Goal: Task Accomplishment & Management: Use online tool/utility

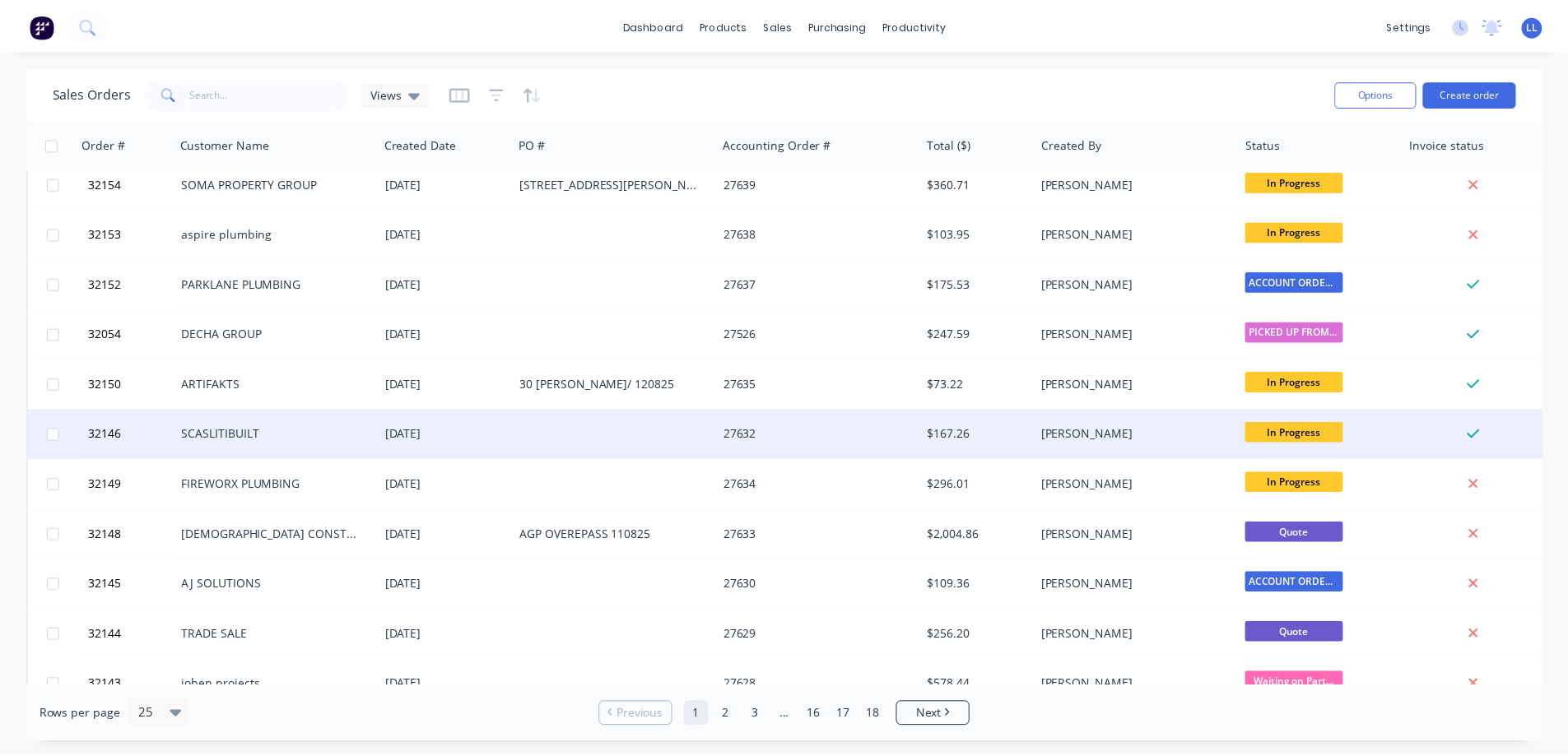
scroll to position [329, 0]
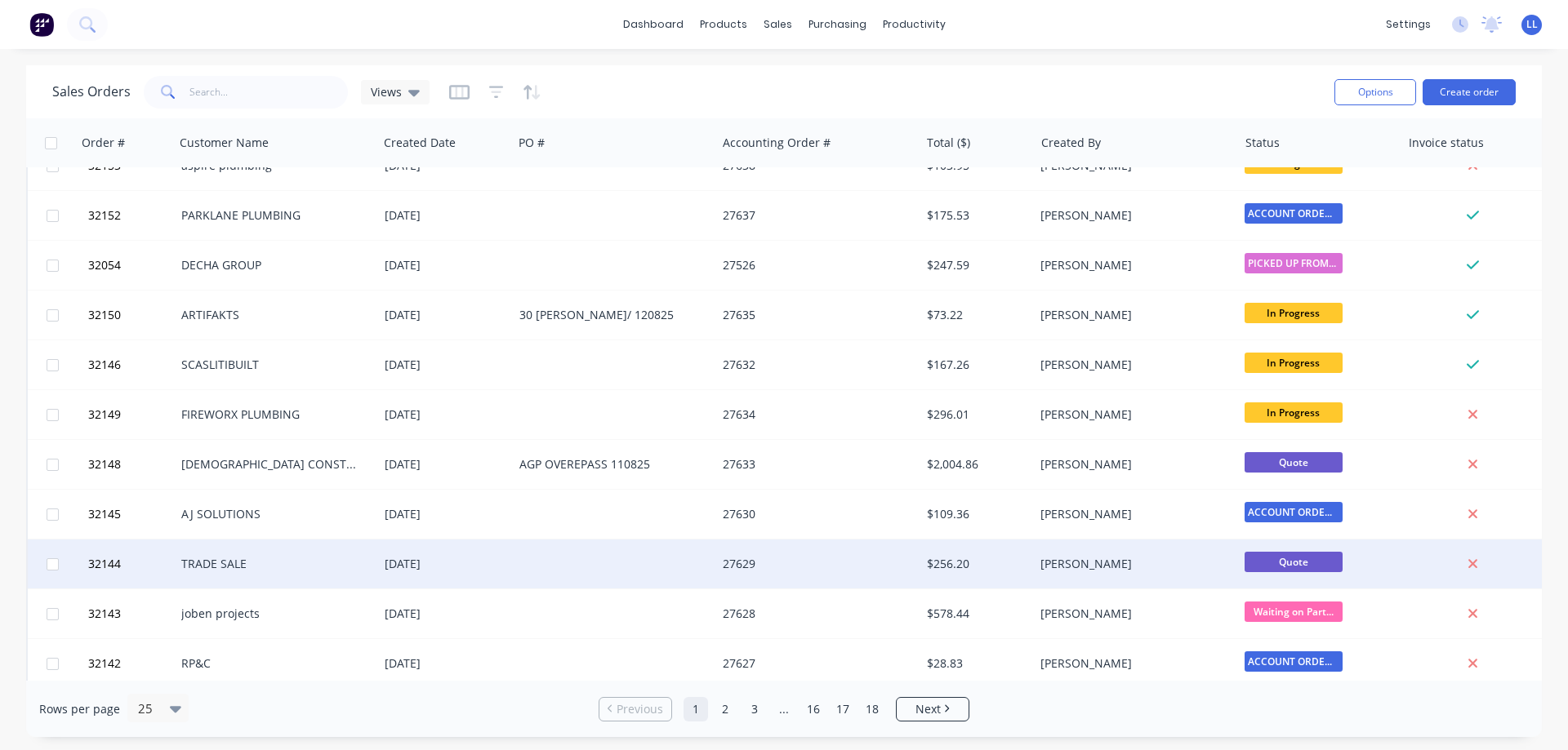
click at [838, 567] on div "27629" at bounding box center [813, 564] width 181 height 17
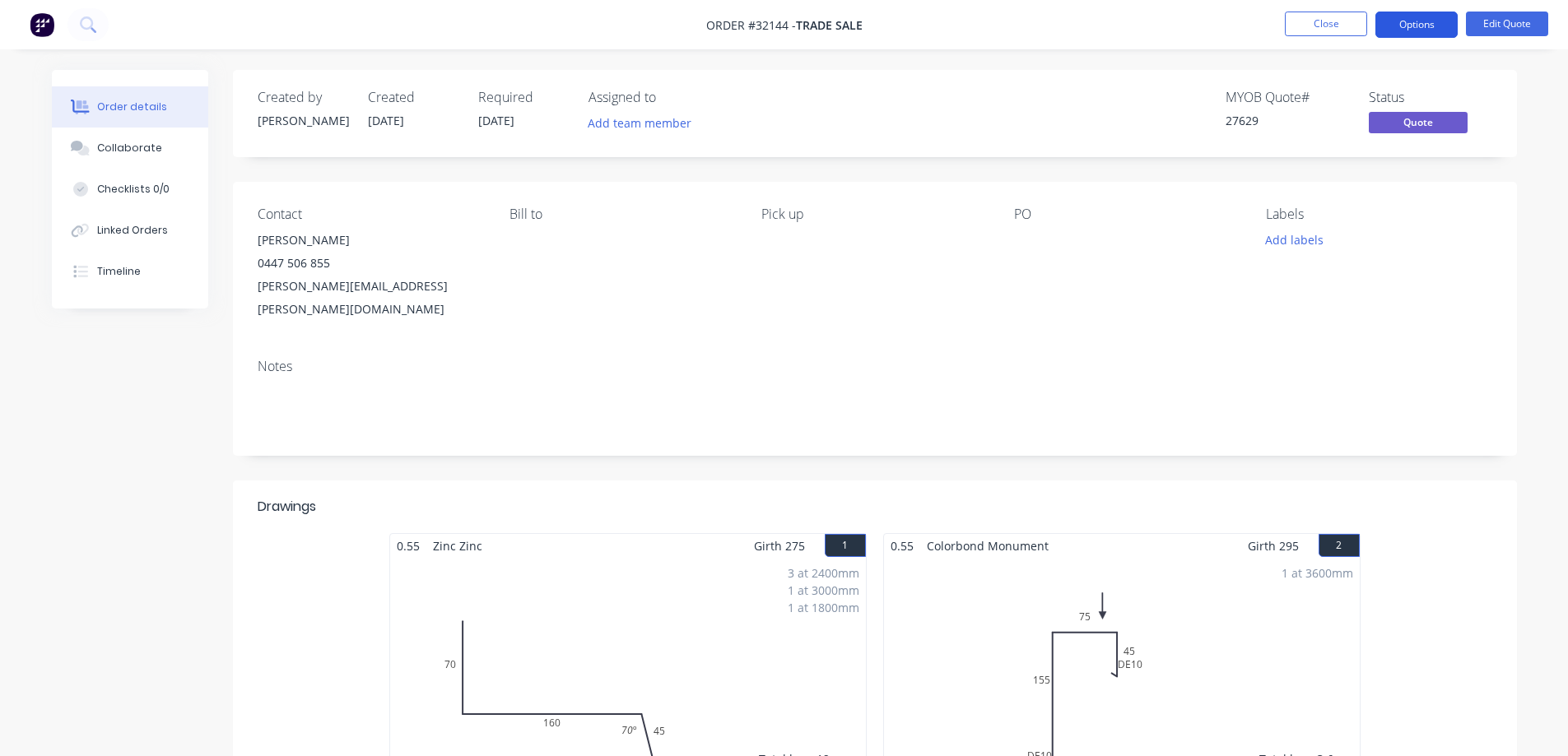
click at [1413, 26] on button "Options" at bounding box center [1416, 25] width 83 height 27
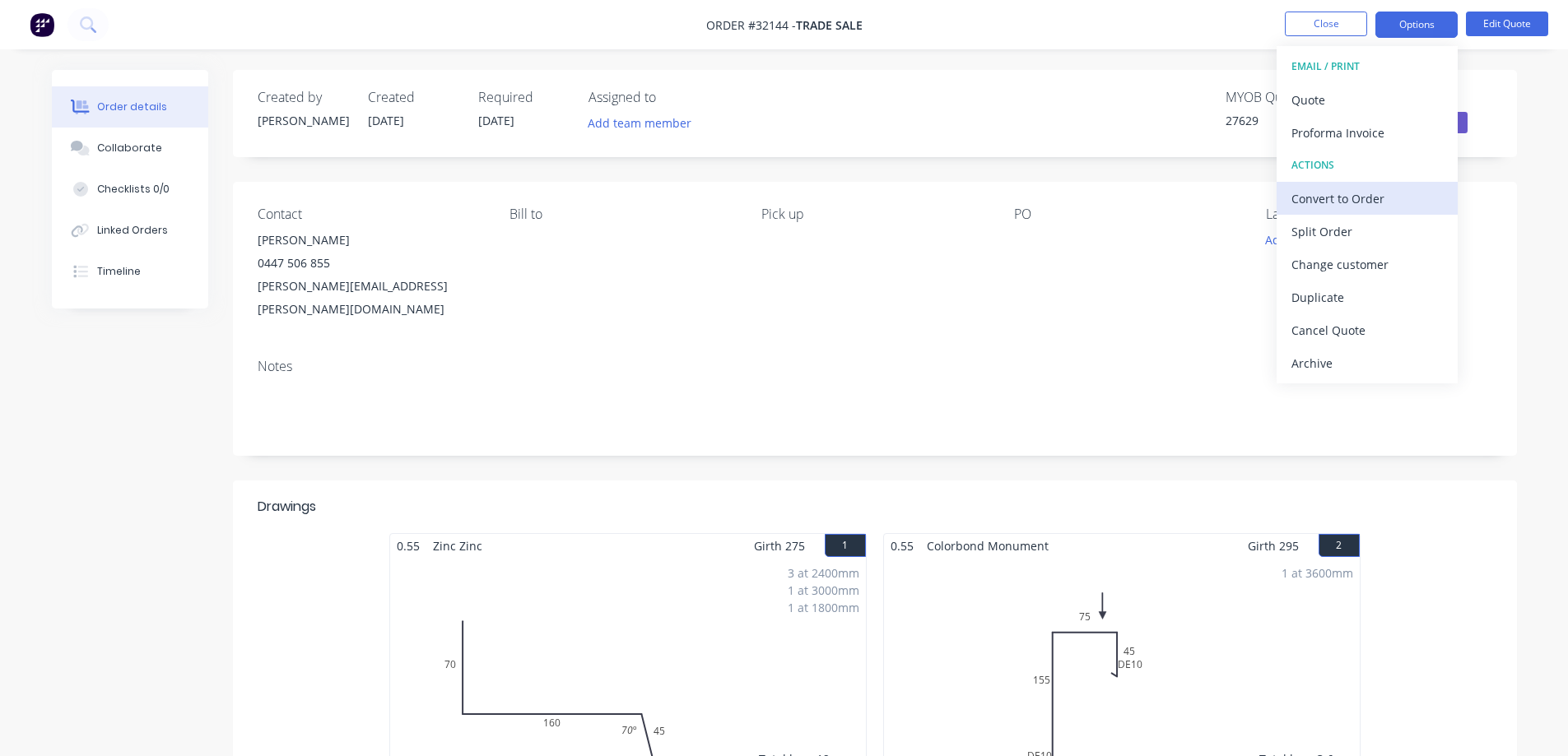
click at [1362, 196] on div "Convert to Order" at bounding box center [1367, 198] width 152 height 24
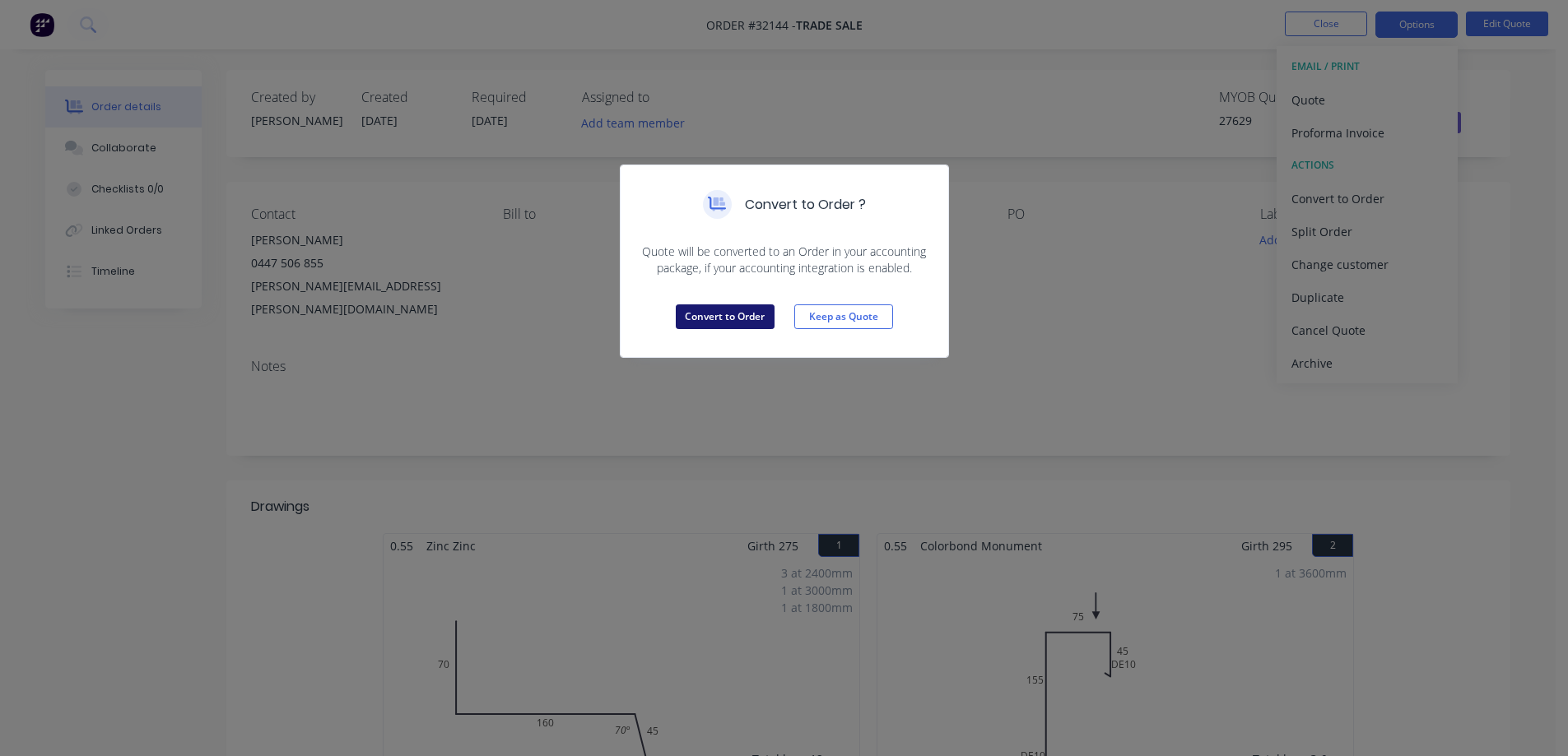
click at [707, 320] on button "Convert to Order" at bounding box center [725, 317] width 98 height 25
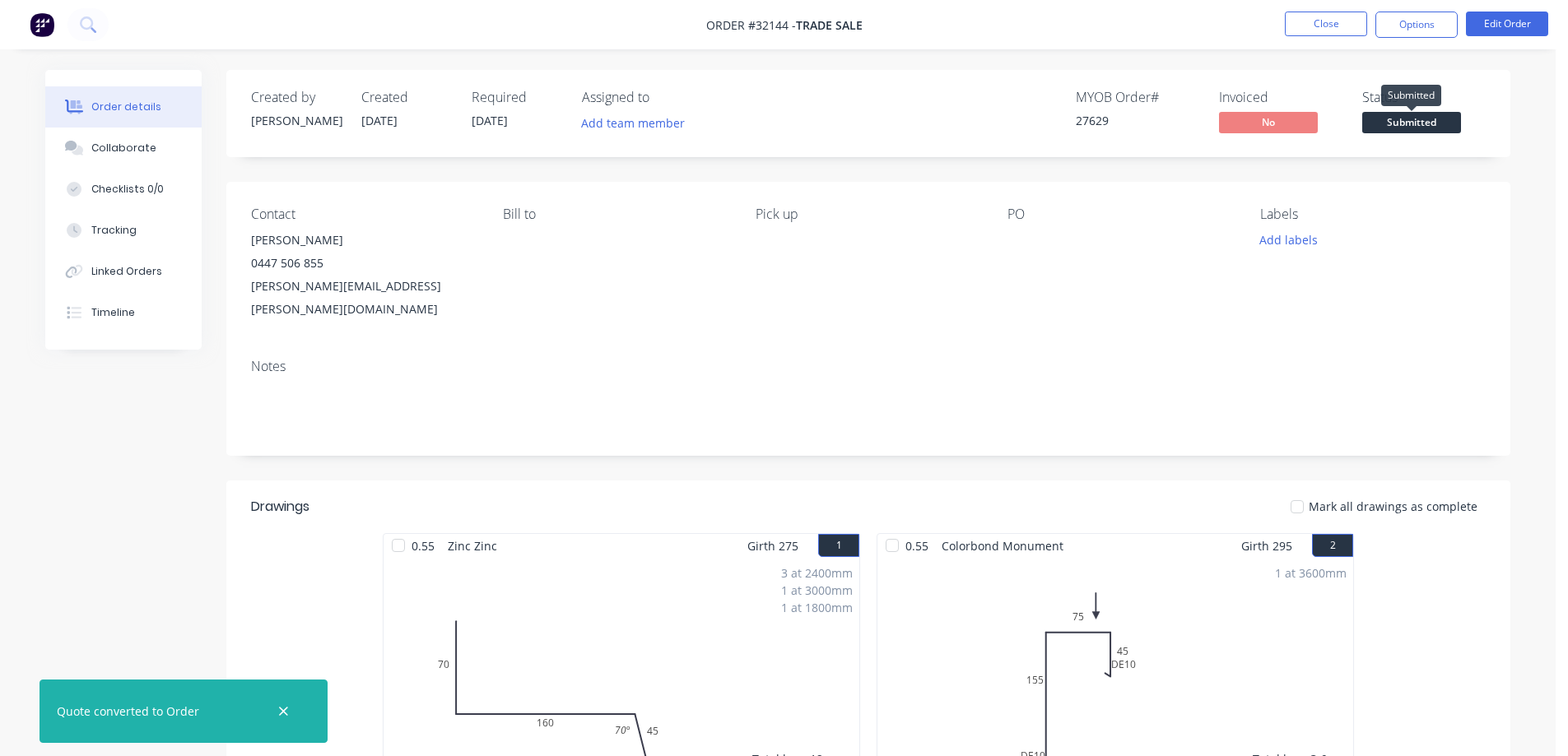
click at [1426, 126] on span "Submitted" at bounding box center [1411, 122] width 98 height 21
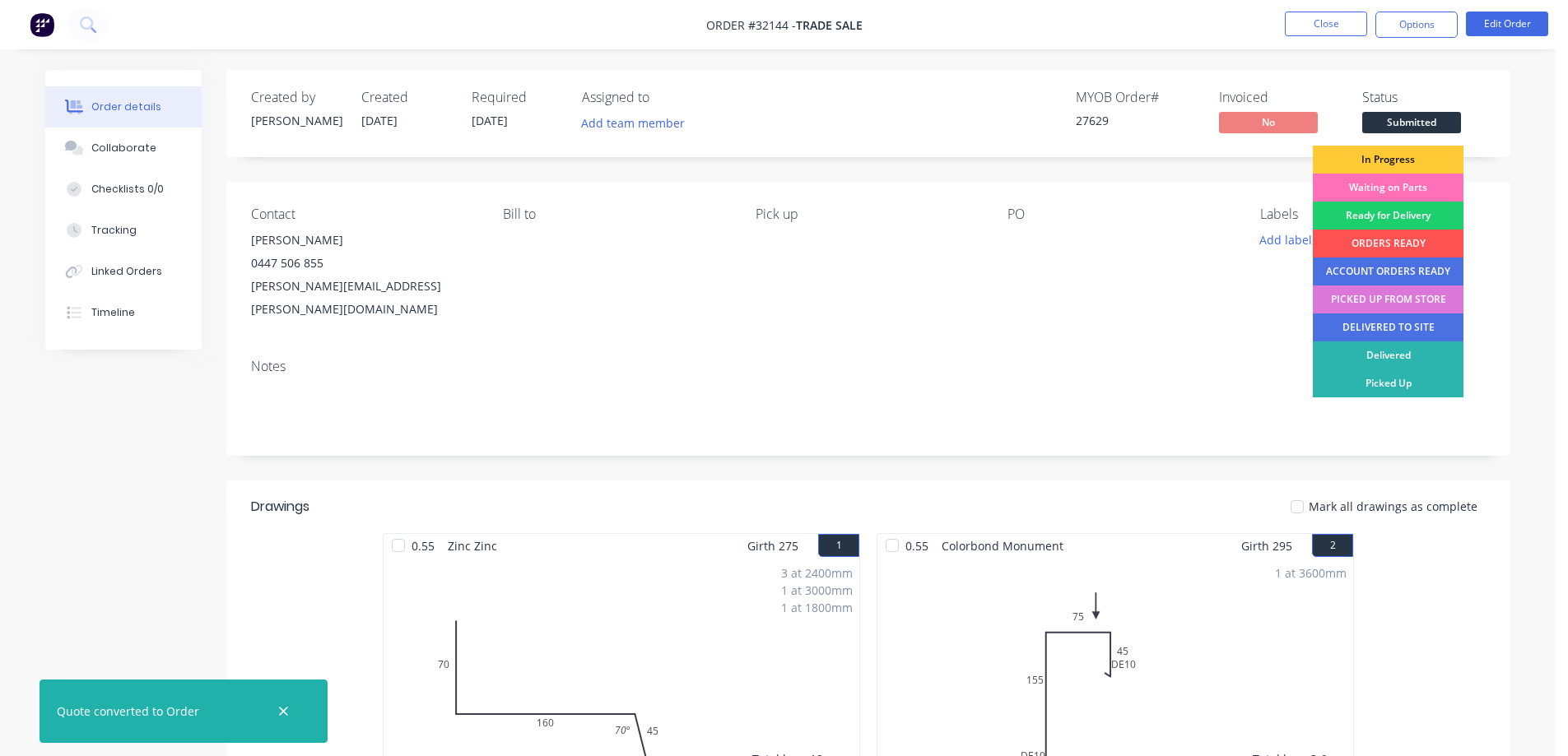
click at [1408, 163] on div "In Progress" at bounding box center [1388, 160] width 151 height 28
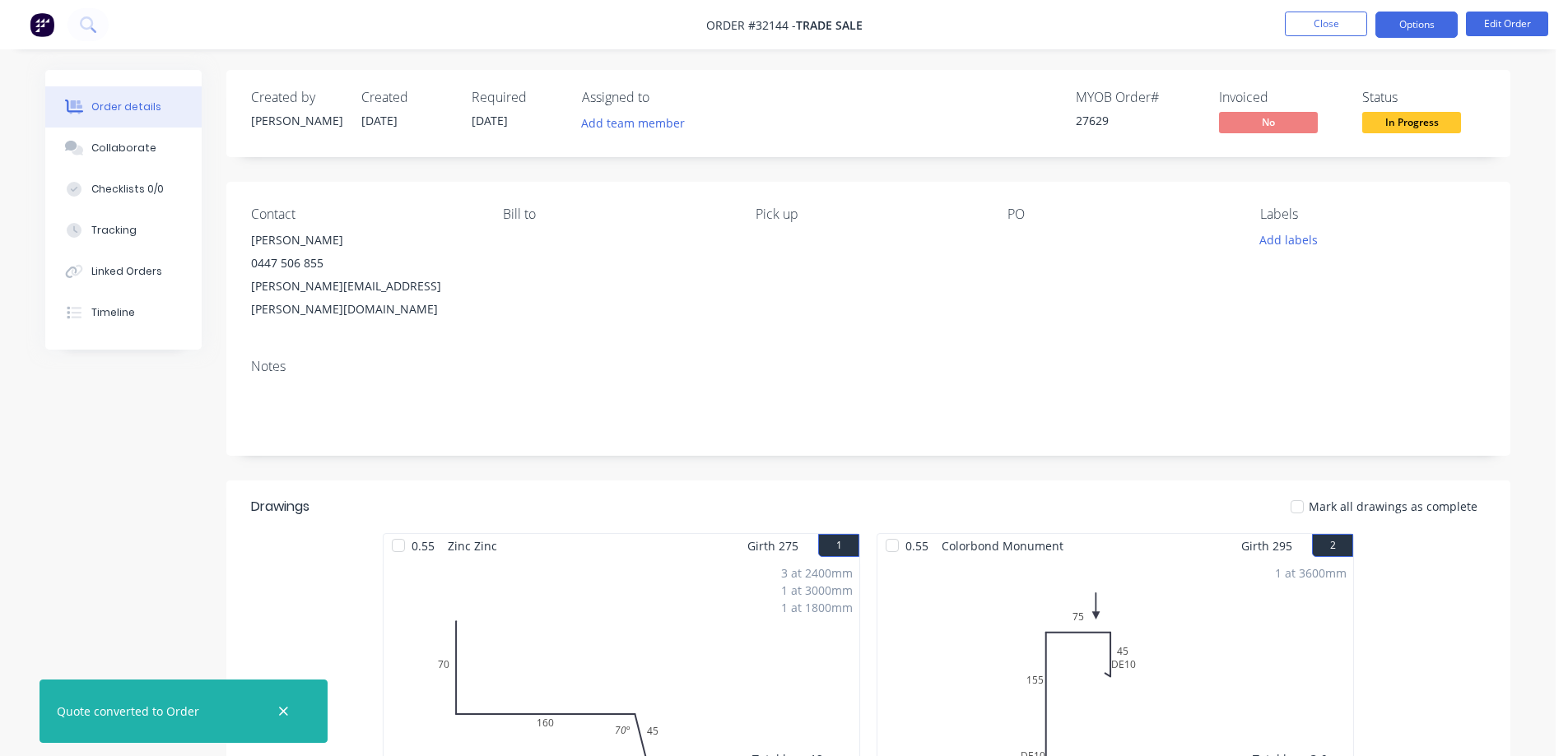
click at [1425, 30] on button "Options" at bounding box center [1416, 25] width 83 height 27
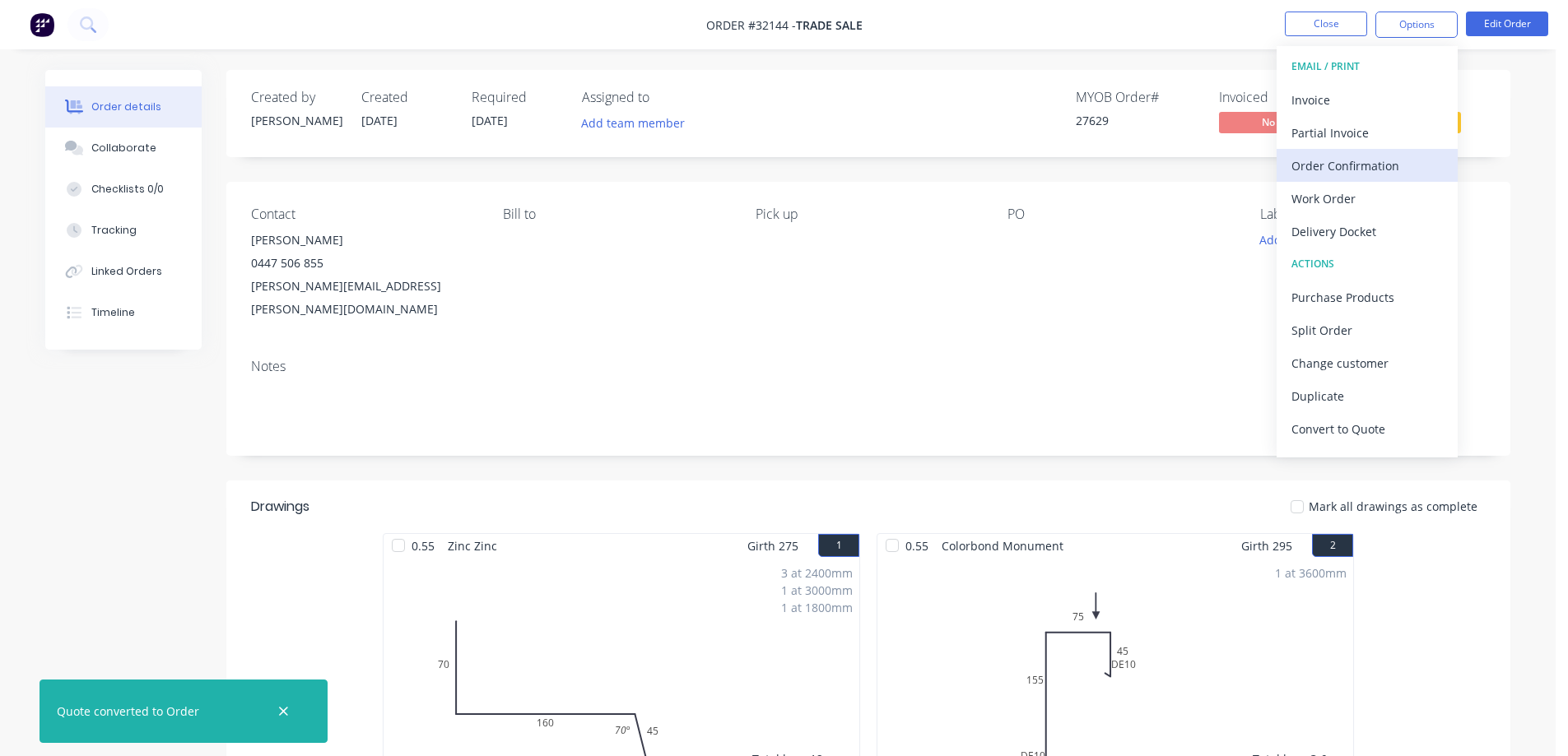
click at [1365, 164] on div "Order Confirmation" at bounding box center [1367, 166] width 152 height 24
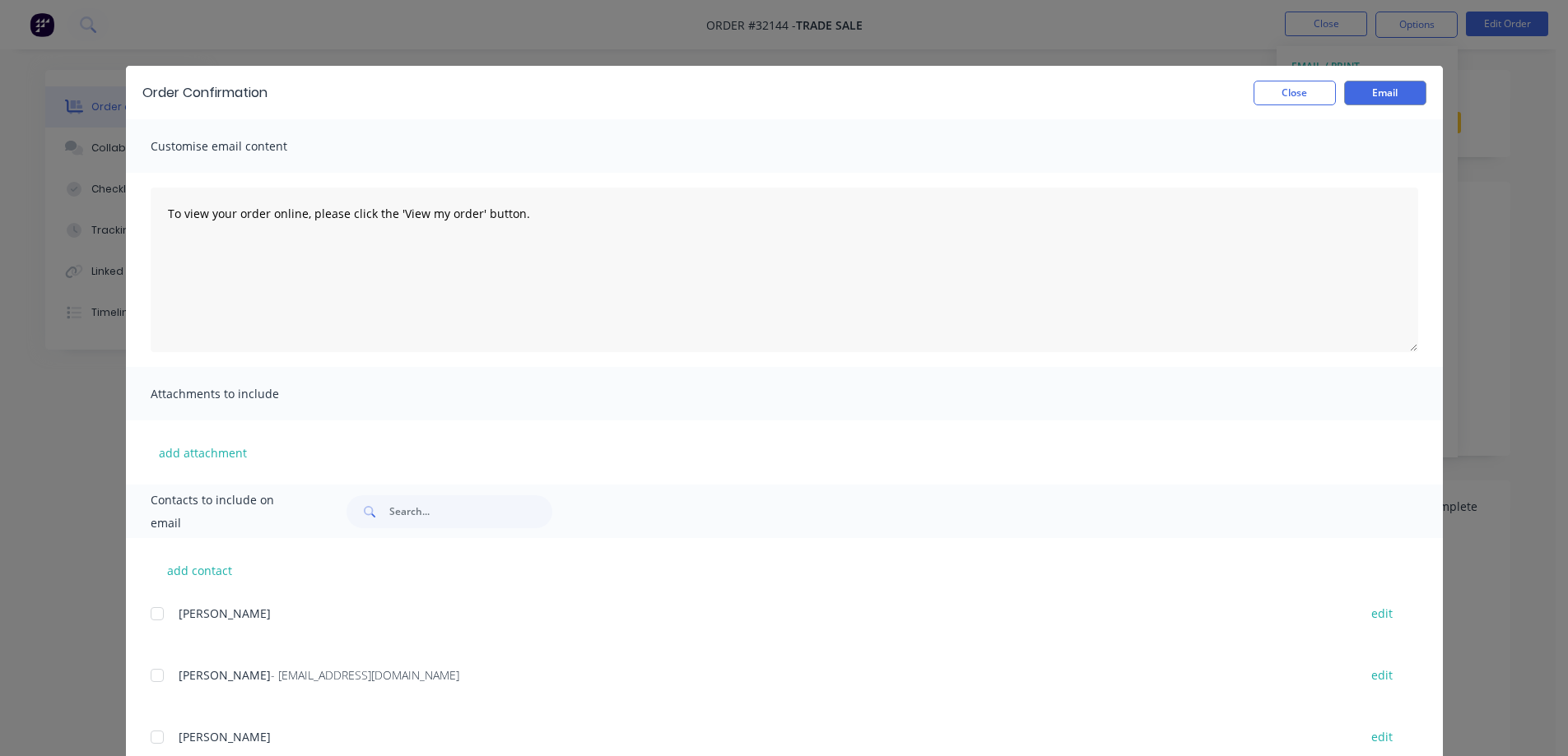
click at [380, 507] on span at bounding box center [368, 511] width 43 height 33
click at [408, 521] on input "text" at bounding box center [470, 511] width 163 height 33
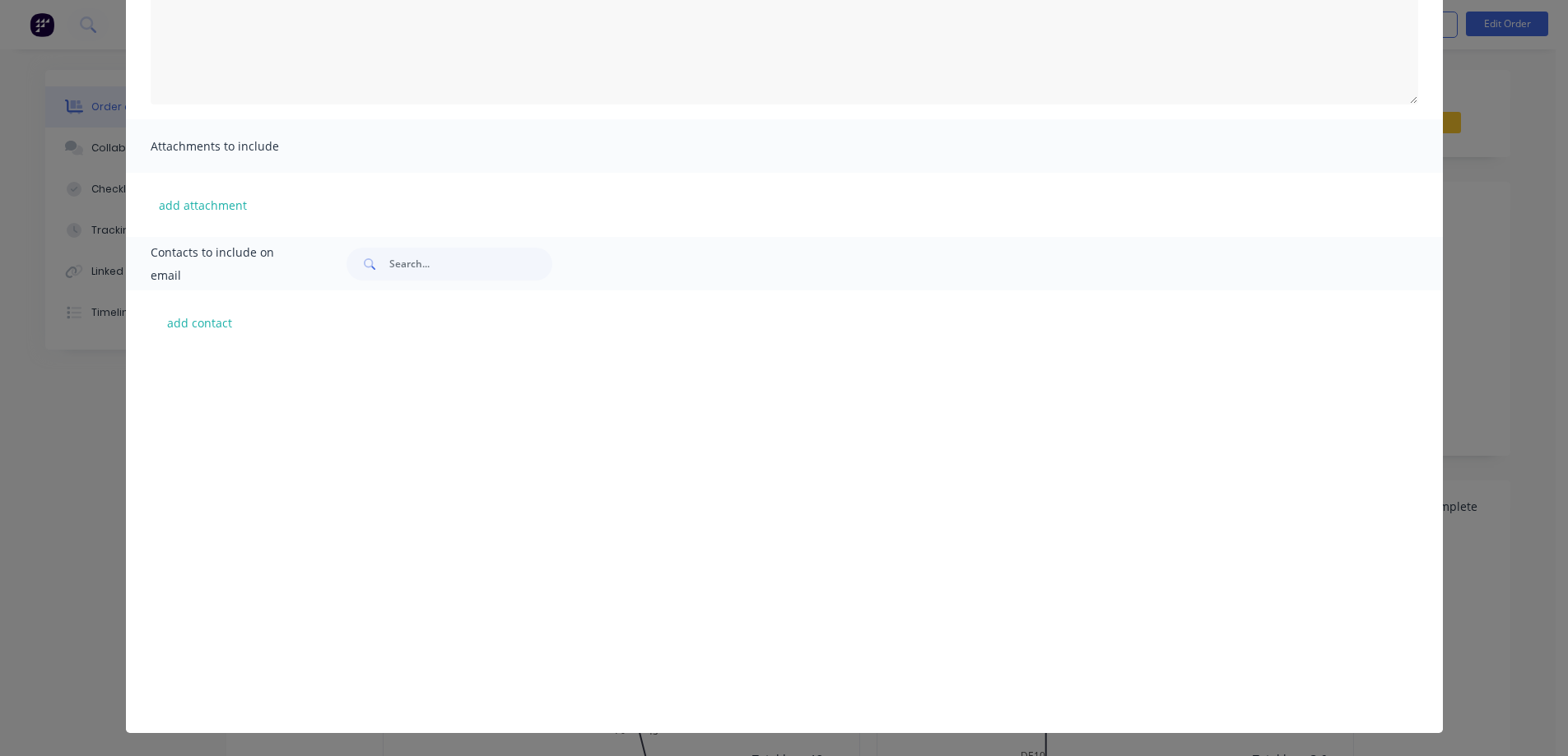
scroll to position [41715, 0]
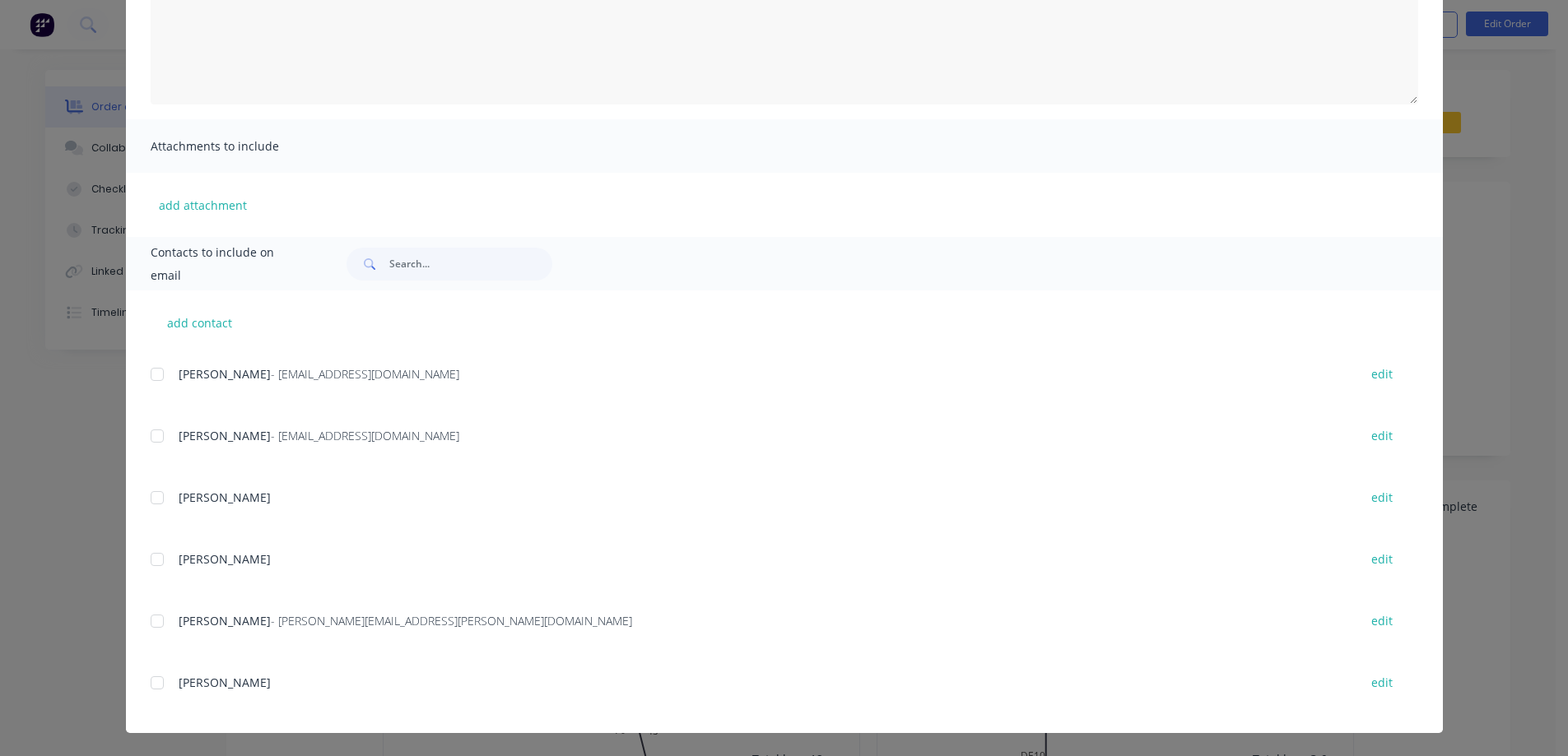
click at [151, 622] on div at bounding box center [157, 621] width 33 height 33
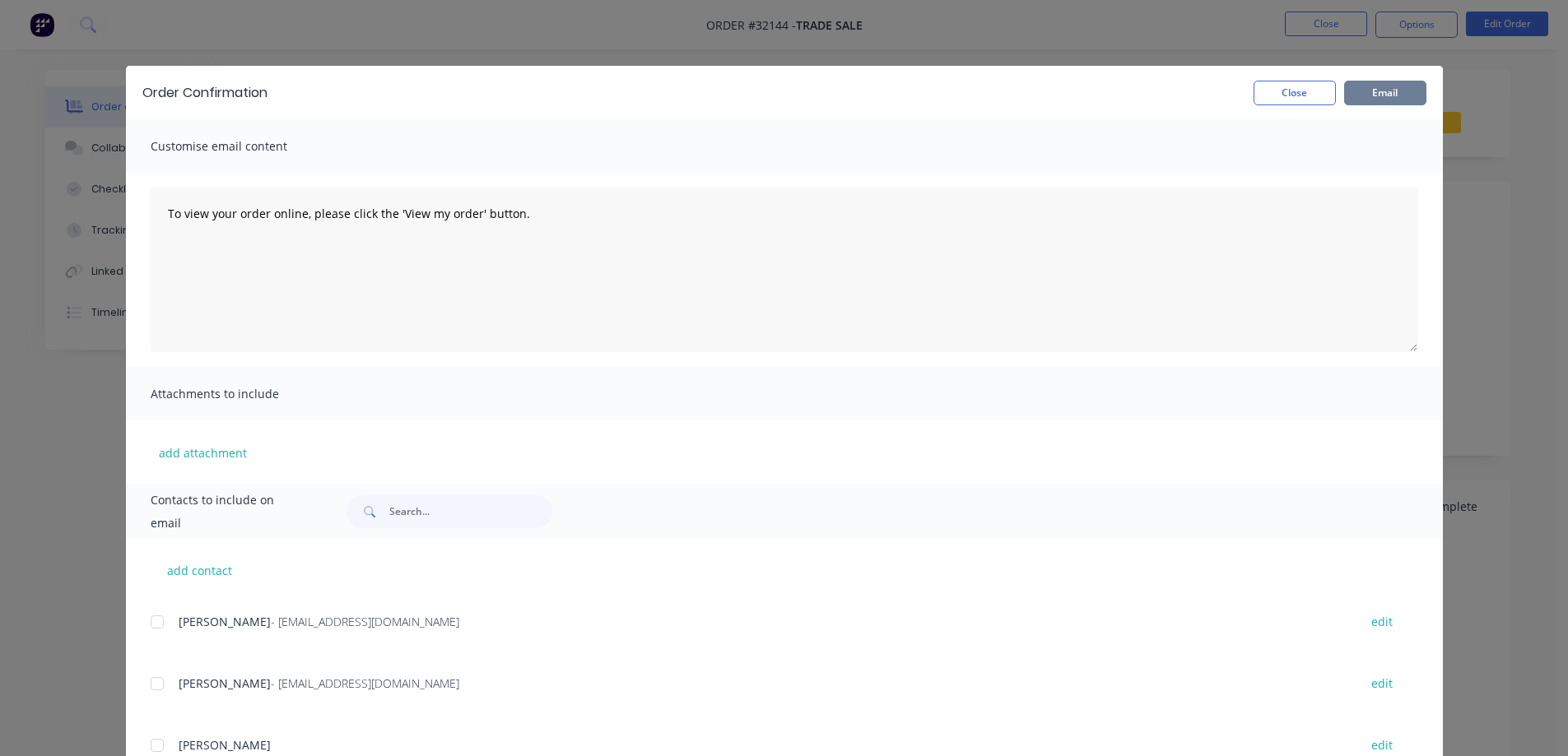
click at [1379, 96] on button "Email" at bounding box center [1385, 93] width 83 height 25
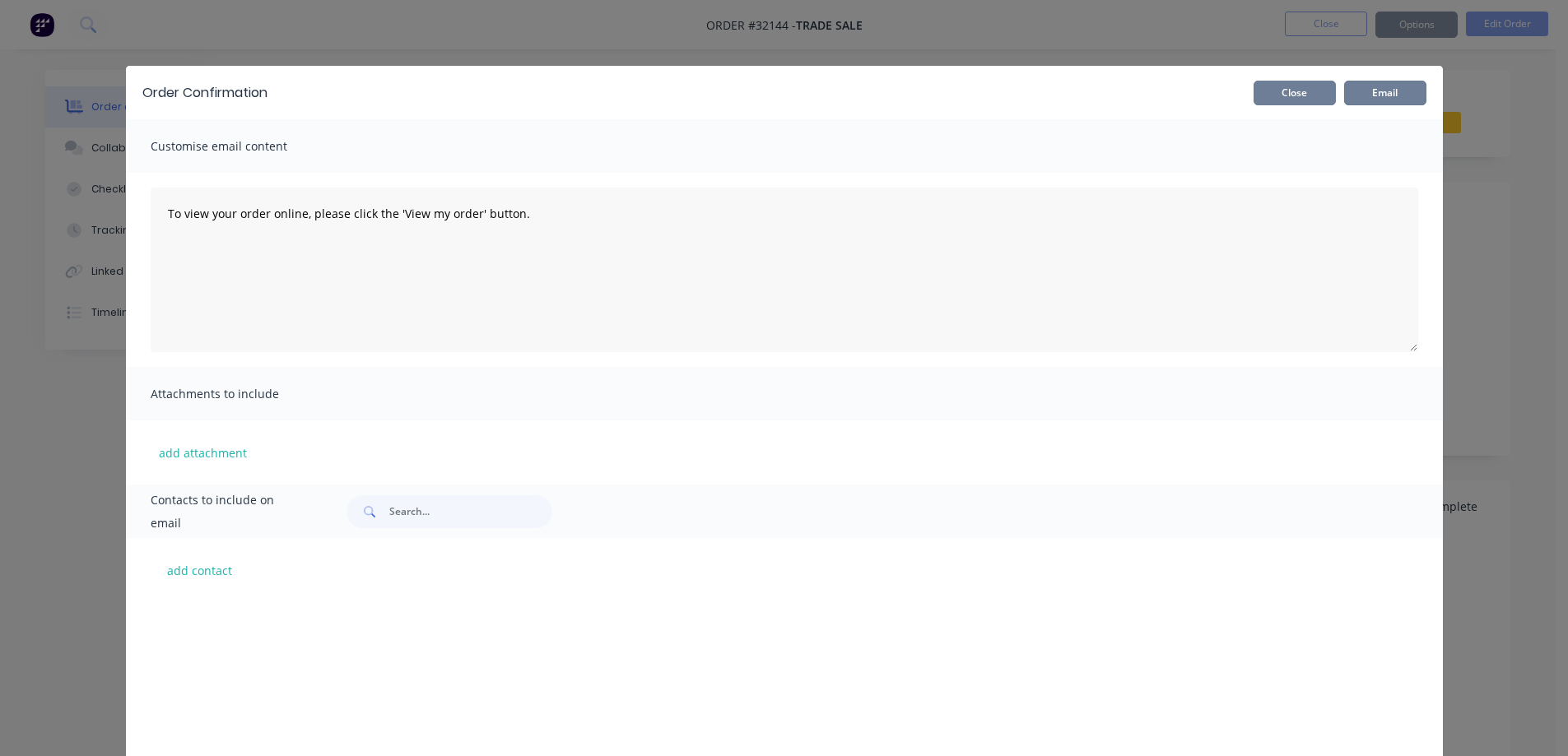
scroll to position [41715, 0]
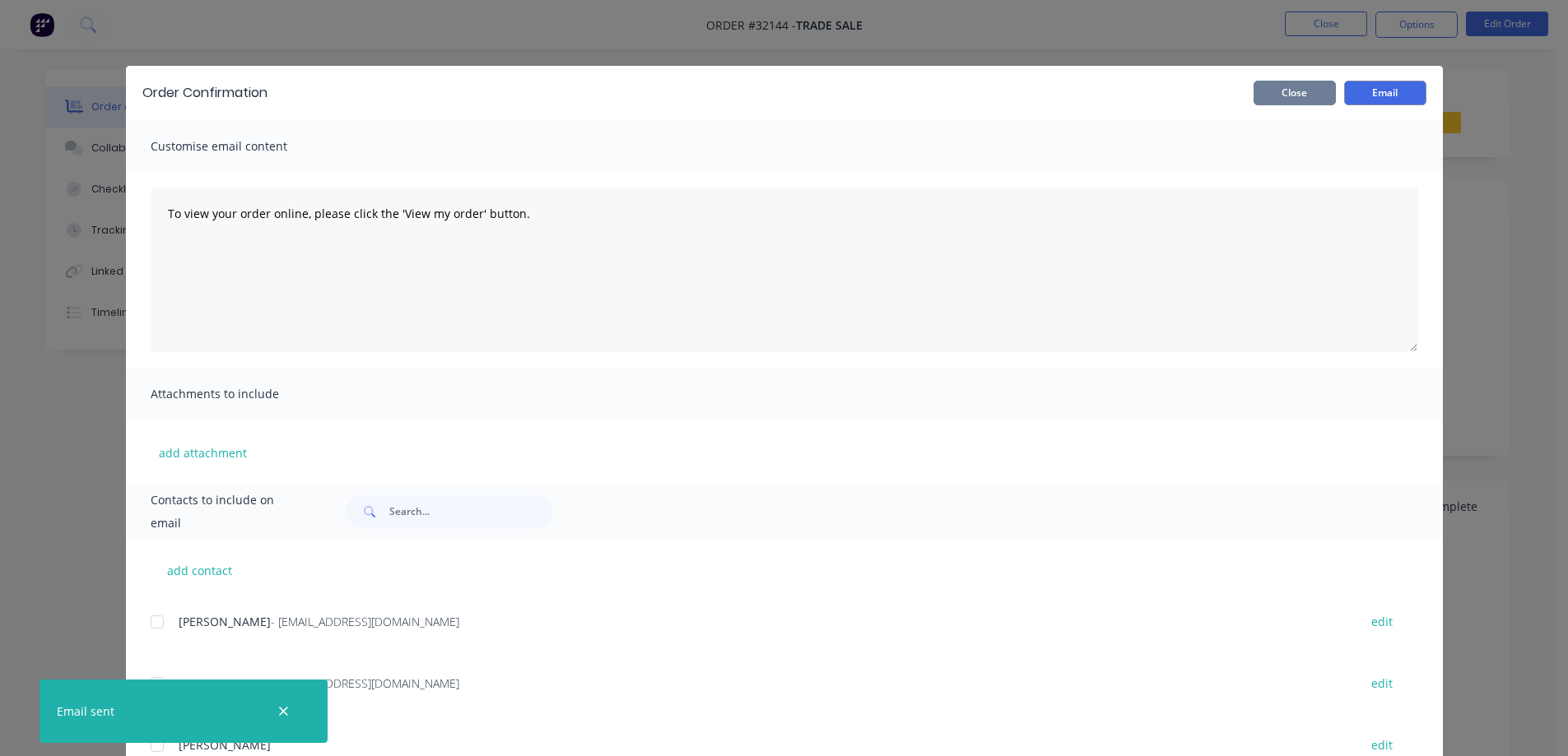
click at [1291, 91] on button "Close" at bounding box center [1295, 93] width 83 height 25
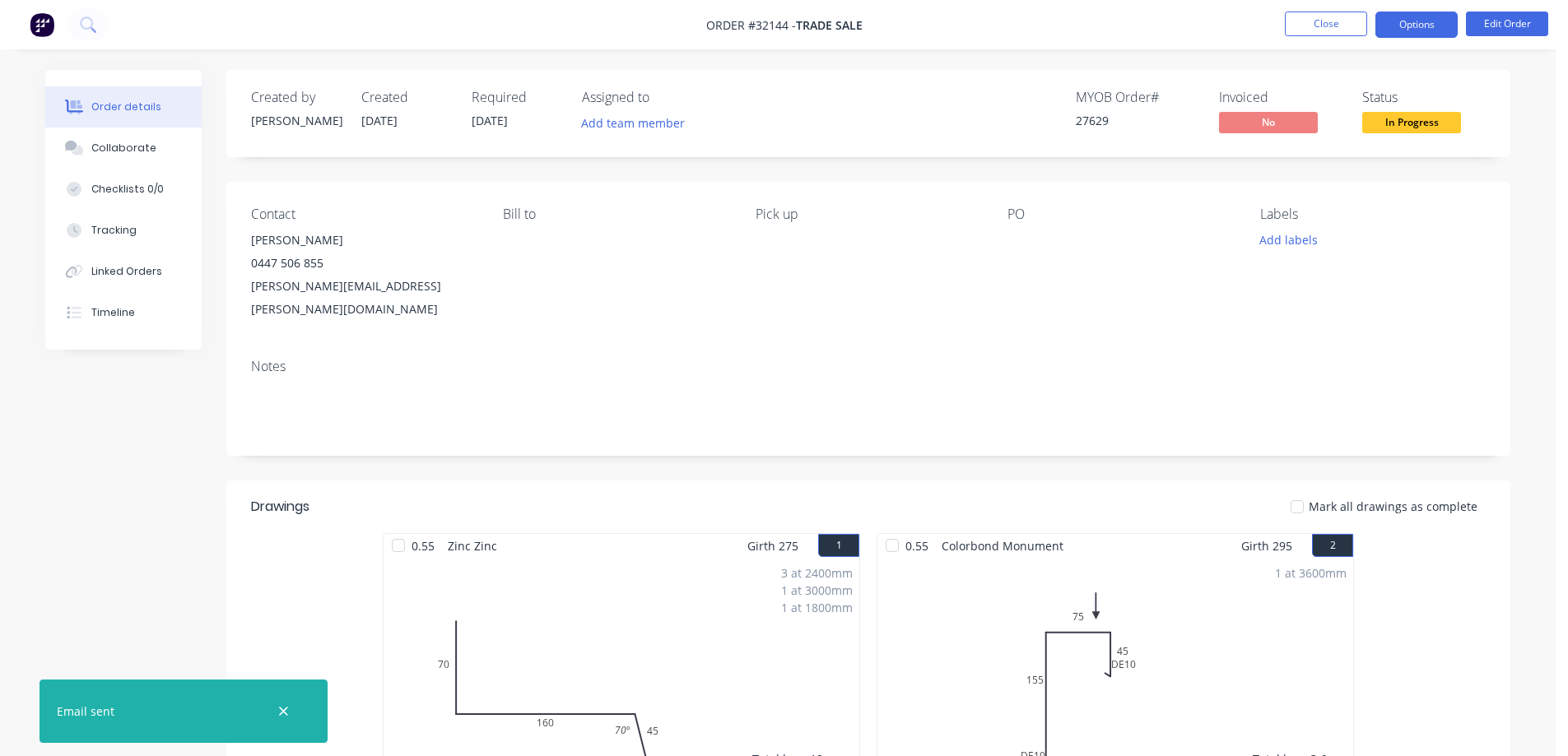
click at [1414, 19] on button "Options" at bounding box center [1416, 25] width 83 height 27
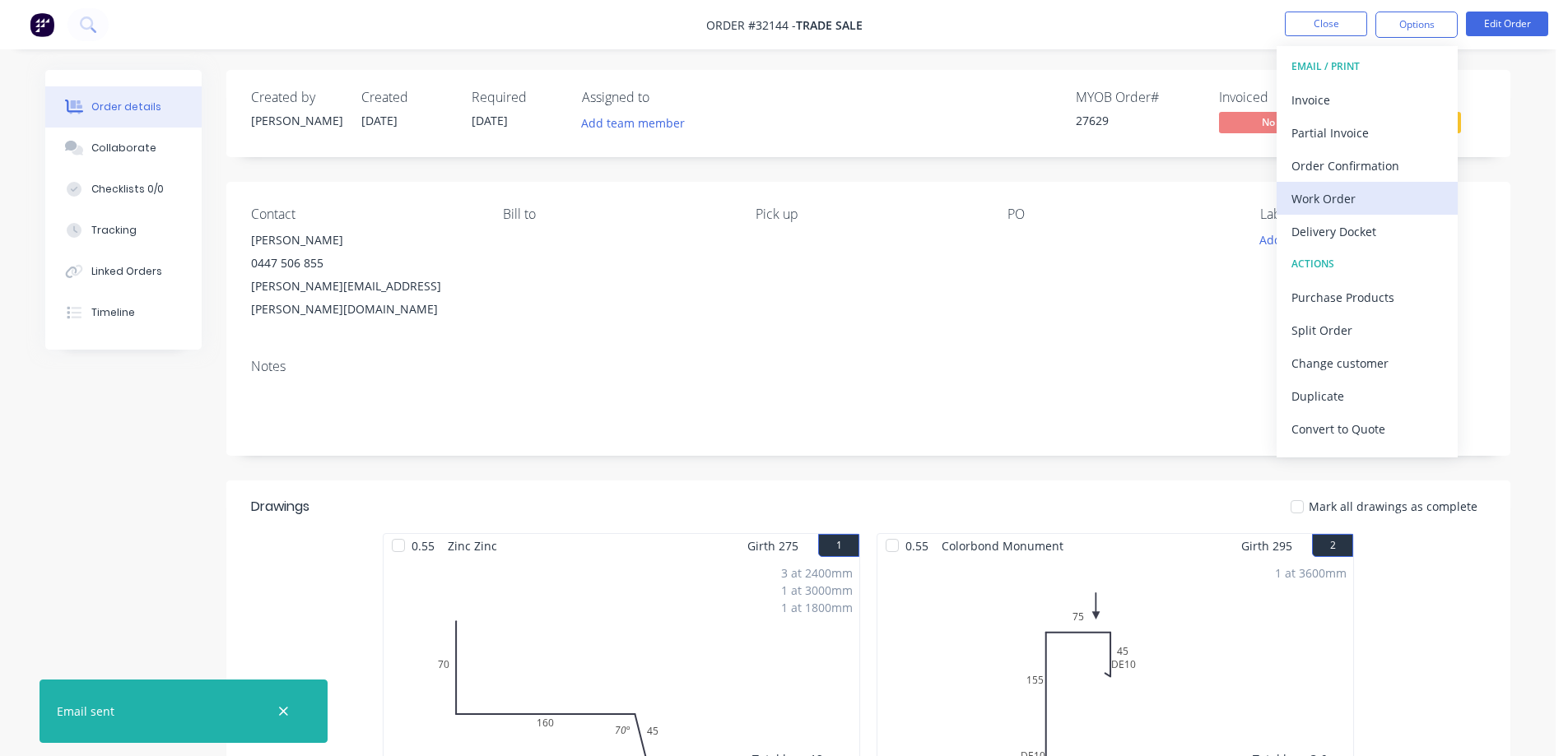
click at [1348, 192] on div "Work Order" at bounding box center [1367, 198] width 152 height 24
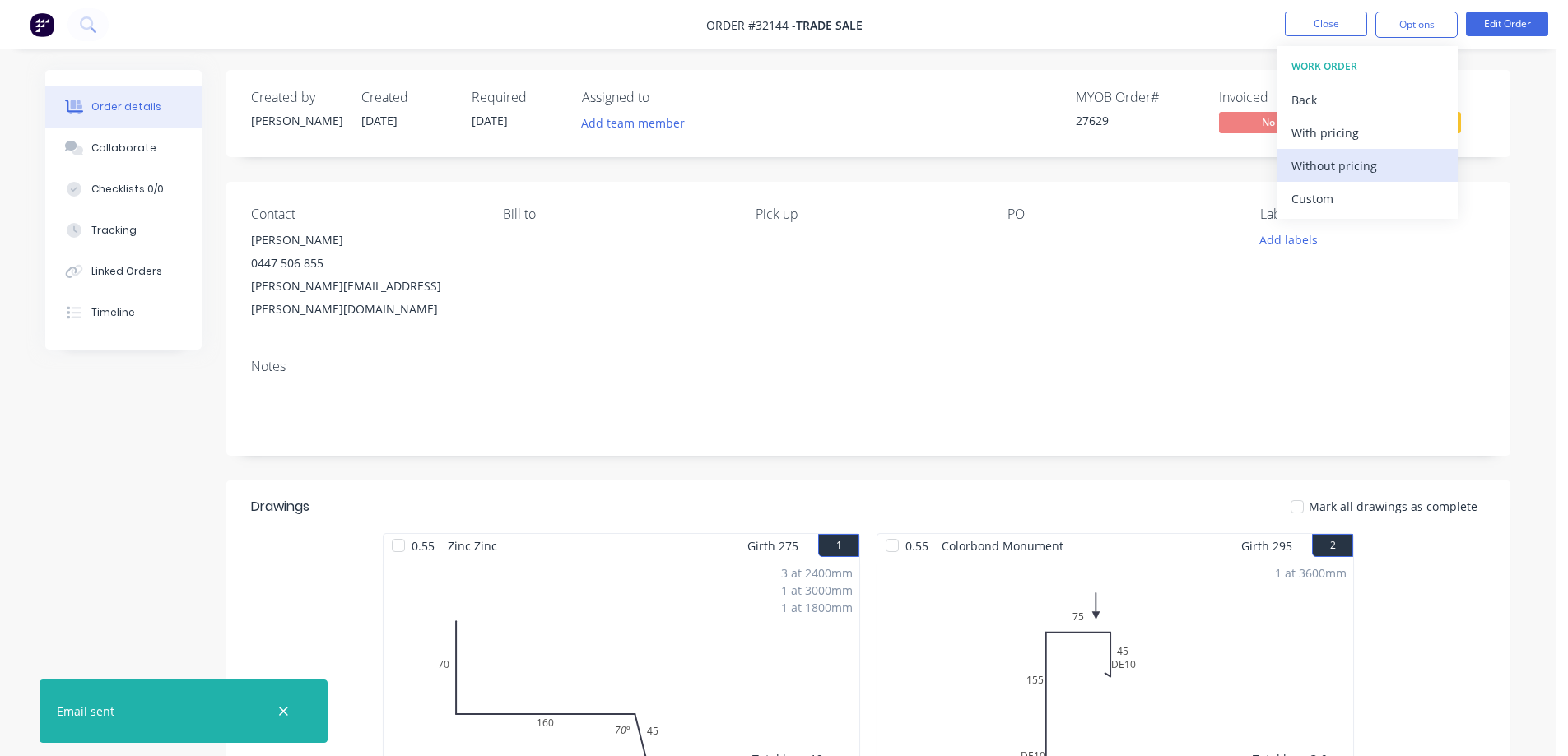
click at [1365, 163] on div "Without pricing" at bounding box center [1367, 166] width 152 height 24
